Goal: Task Accomplishment & Management: Use online tool/utility

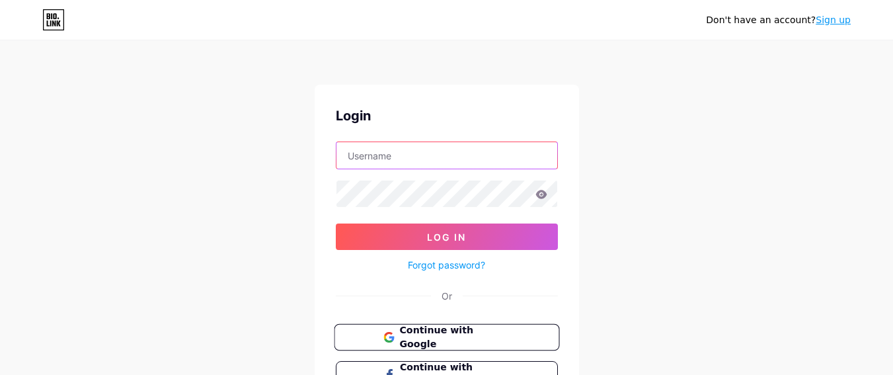
type input "cafireprotection"
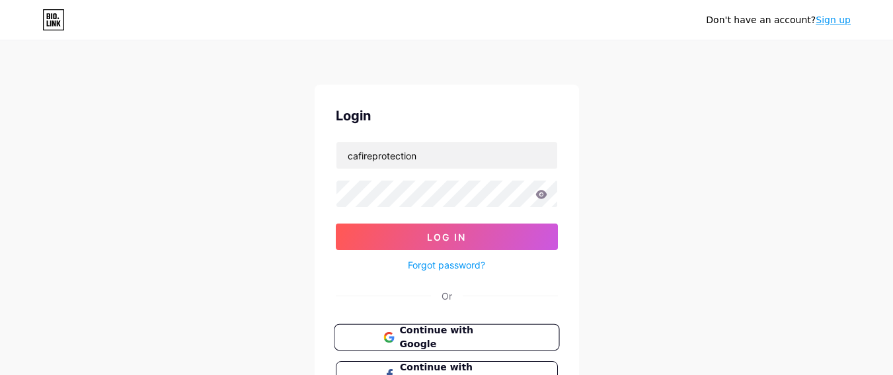
drag, startPoint x: 439, startPoint y: 330, endPoint x: 444, endPoint y: 323, distance: 8.1
click at [439, 330] on span "Continue with Google" at bounding box center [454, 337] width 110 height 28
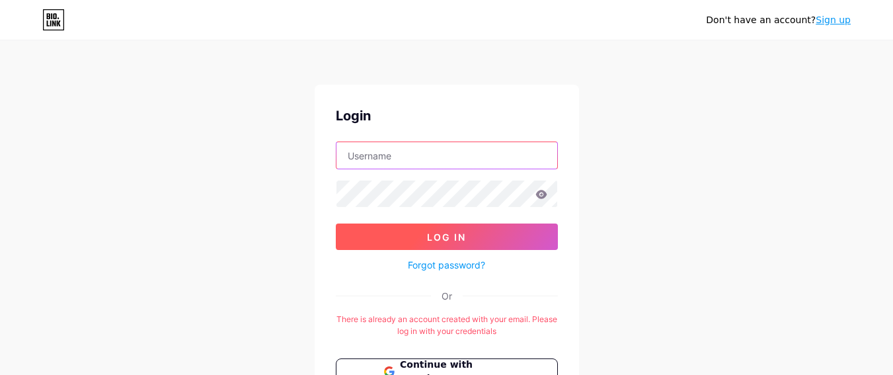
type input "cafireprotection"
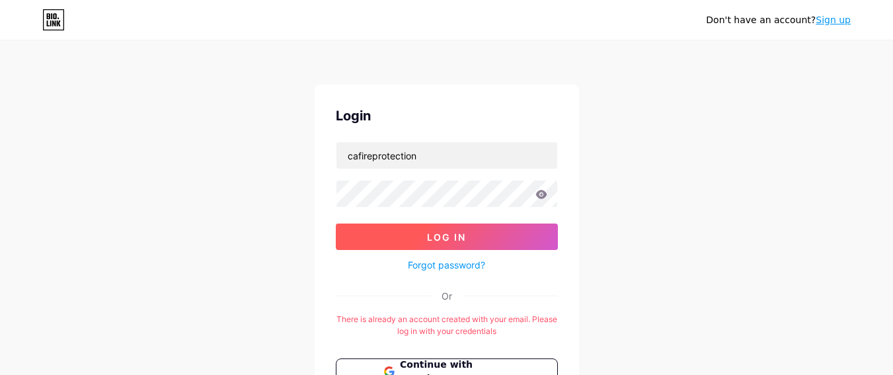
click at [470, 232] on button "Log In" at bounding box center [447, 237] width 222 height 26
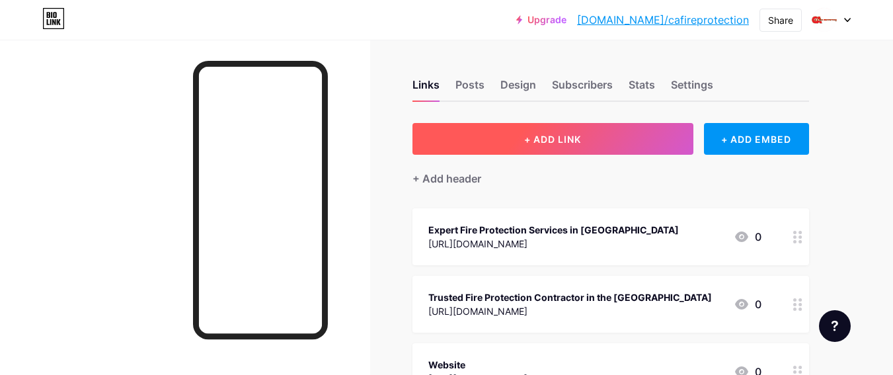
click at [579, 127] on button "+ ADD LINK" at bounding box center [553, 139] width 281 height 32
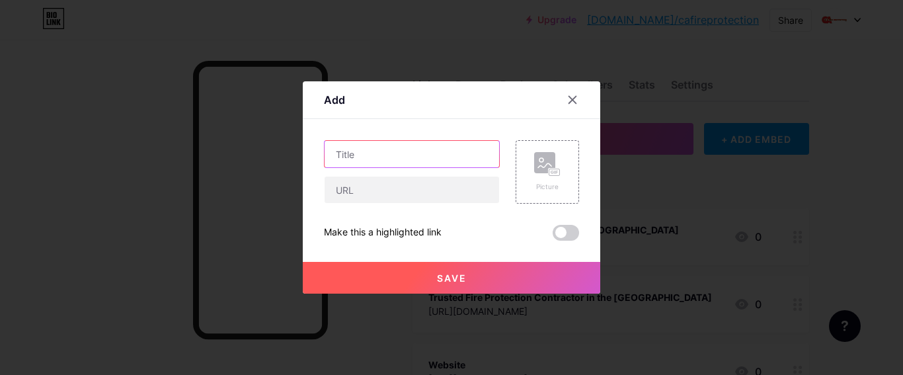
click at [404, 161] on input "text" at bounding box center [412, 154] width 175 height 26
paste input "Choosing the Right Fire Protection Contractor for Reliable Services"
type input "Choosing the Right Fire Protection Contractor for Reliable Services"
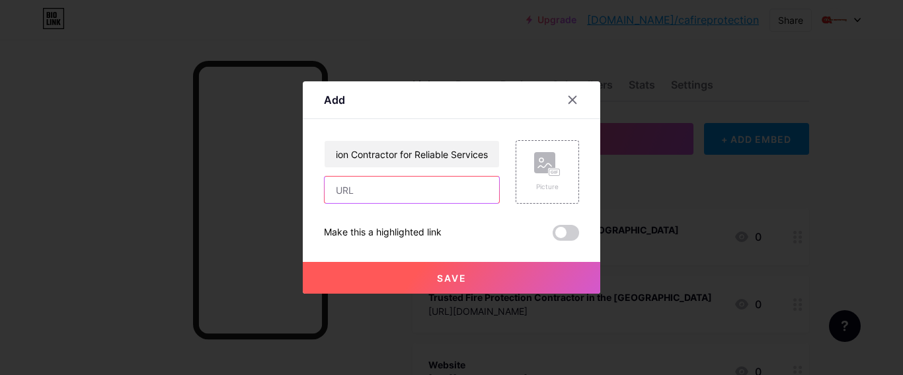
click at [410, 184] on input "text" at bounding box center [412, 190] width 175 height 26
paste input "https://medium.com/@cafireprotectionltd/choosing-the-right-fire-protection-cont…"
type input "https://medium.com/@cafireprotectionltd/choosing-the-right-fire-protection-cont…"
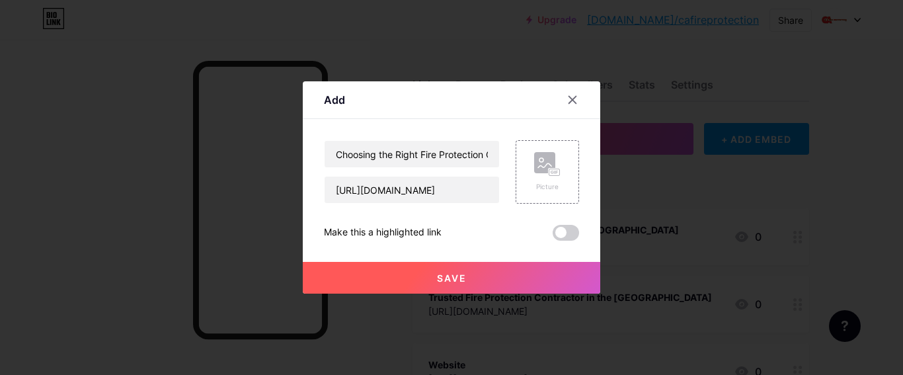
click at [572, 231] on span at bounding box center [566, 233] width 26 height 16
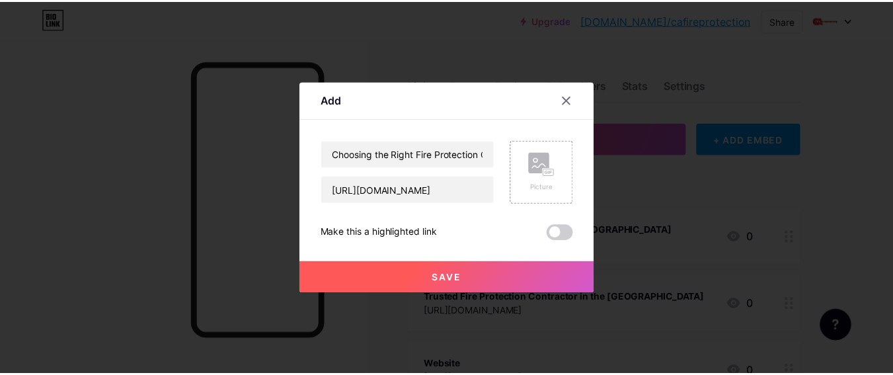
scroll to position [0, 0]
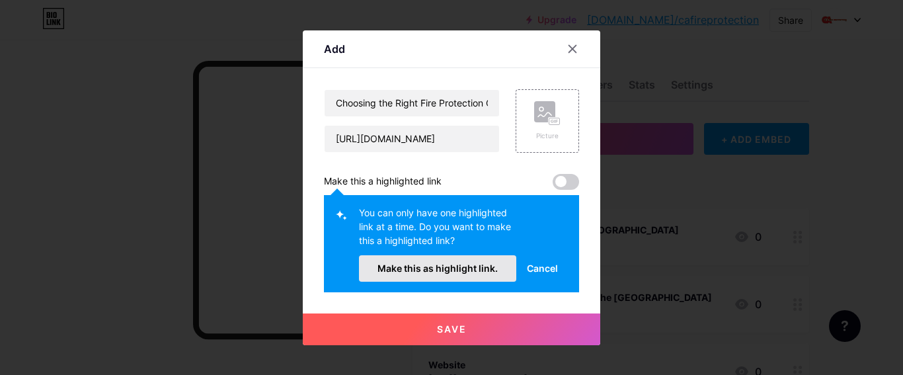
click at [430, 275] on button "Make this as highlight link." at bounding box center [437, 268] width 157 height 26
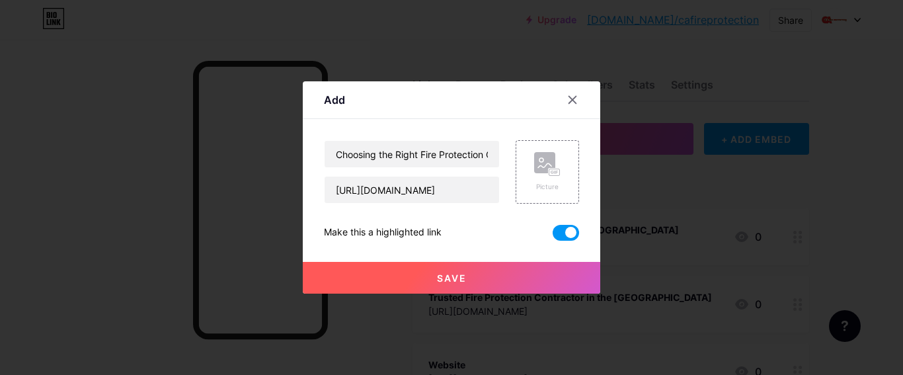
click at [471, 281] on button "Save" at bounding box center [452, 278] width 298 height 32
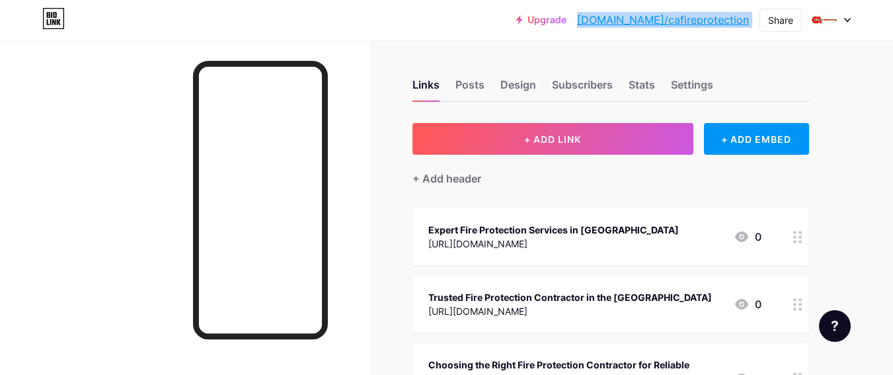
drag, startPoint x: 755, startPoint y: 21, endPoint x: 627, endPoint y: 24, distance: 127.7
click at [627, 24] on div "Upgrade bio.link/cafire... bio.link/cafireprotection Share Switch accounts CA F…" at bounding box center [683, 20] width 335 height 24
copy div "bio.link/cafireprotection Share Switch accounts CA Fire Protection Ltd bio.link…"
